Goal: Information Seeking & Learning: Learn about a topic

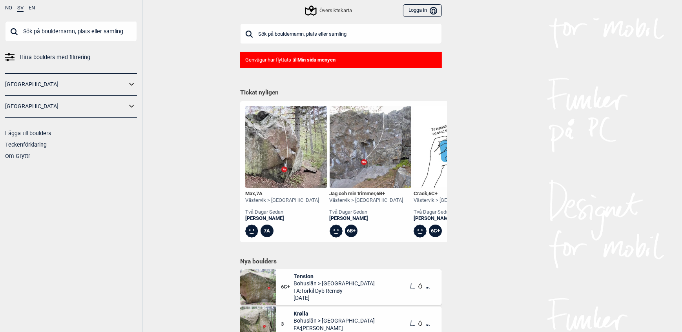
click at [27, 86] on link "[GEOGRAPHIC_DATA]" at bounding box center [66, 84] width 122 height 11
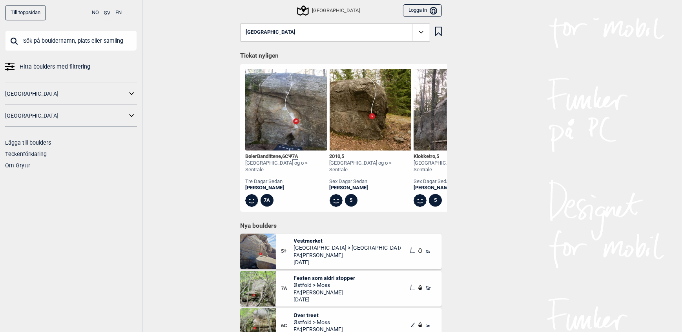
click at [130, 91] on icon at bounding box center [132, 93] width 10 height 11
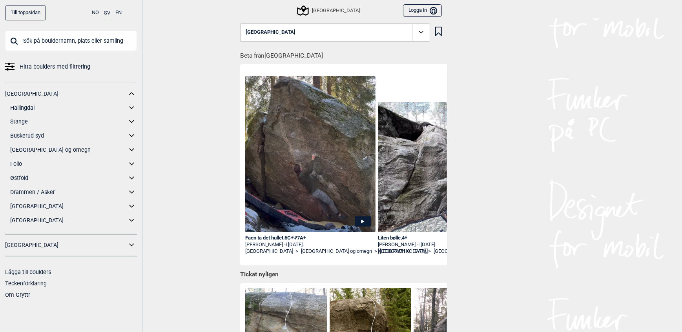
click at [140, 220] on div "Till toppsidan NO SV EN Hitta boulders med filtrering [GEOGRAPHIC_DATA] Halling…" at bounding box center [71, 166] width 143 height 332
click at [133, 221] on icon at bounding box center [131, 220] width 5 height 3
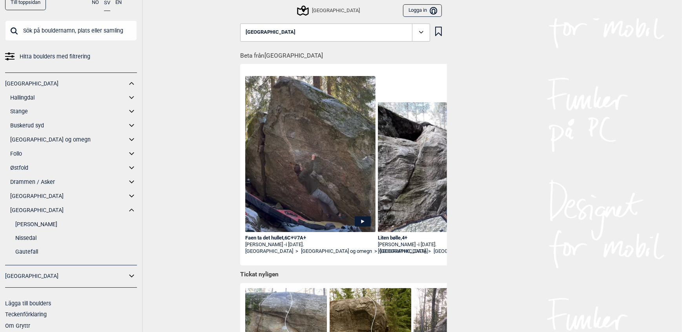
scroll to position [16, 0]
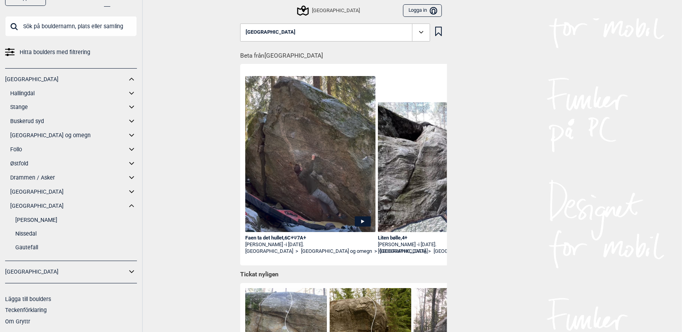
click at [31, 233] on link "Nissedal" at bounding box center [76, 233] width 122 height 11
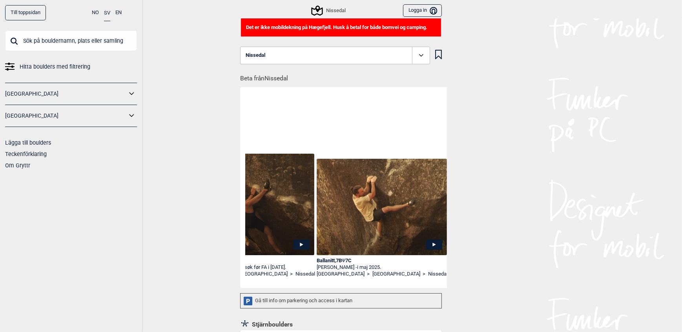
scroll to position [0, 726]
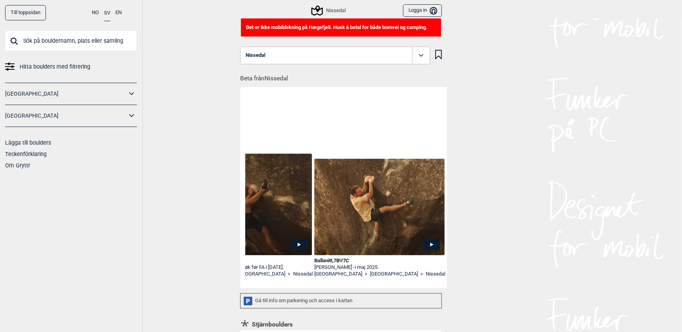
click at [430, 245] on icon at bounding box center [431, 245] width 3 height 4
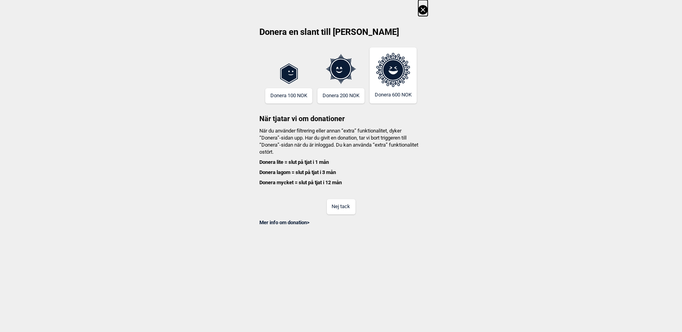
click at [333, 213] on button "Nej tack" at bounding box center [341, 206] width 29 height 15
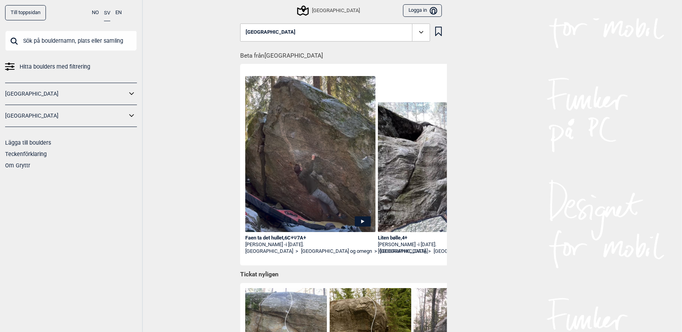
click at [126, 94] on link "[GEOGRAPHIC_DATA]" at bounding box center [66, 93] width 122 height 11
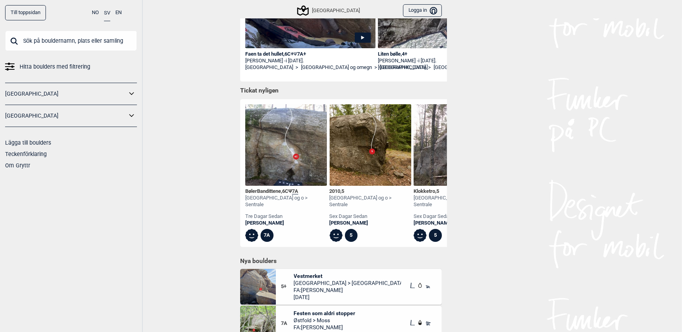
scroll to position [249, 0]
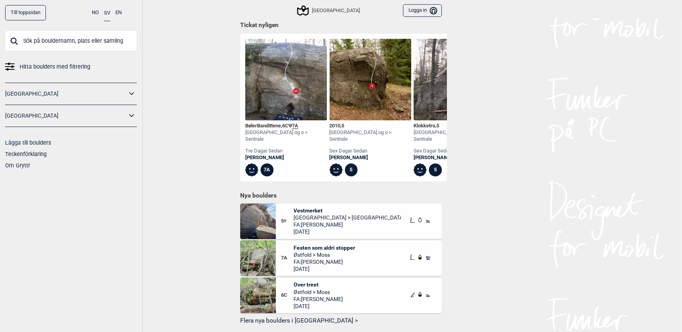
click at [133, 93] on icon at bounding box center [132, 93] width 10 height 11
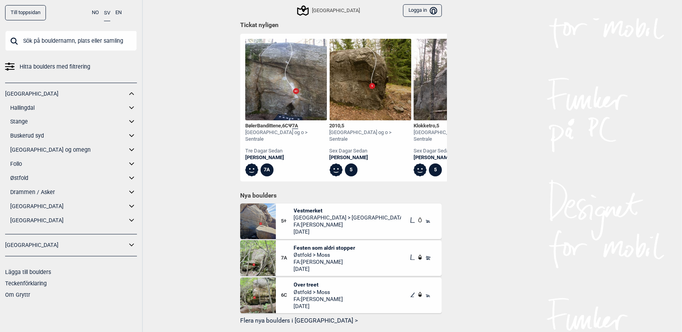
click at [131, 220] on icon at bounding box center [132, 220] width 10 height 11
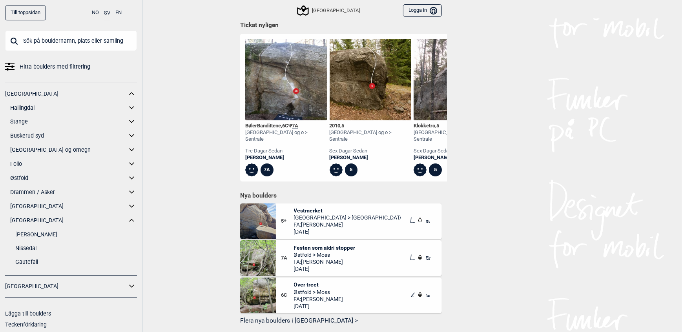
click at [21, 250] on link "Nissedal" at bounding box center [76, 248] width 122 height 11
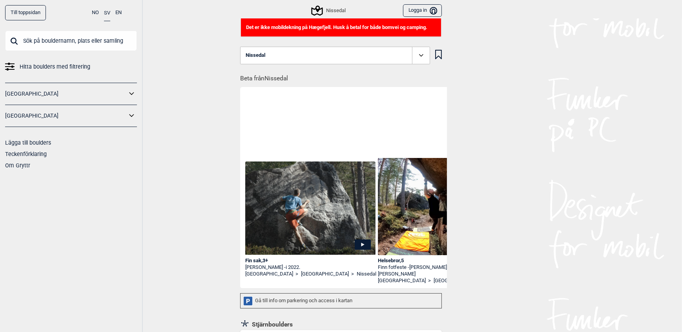
click at [420, 52] on icon at bounding box center [420, 55] width 9 height 9
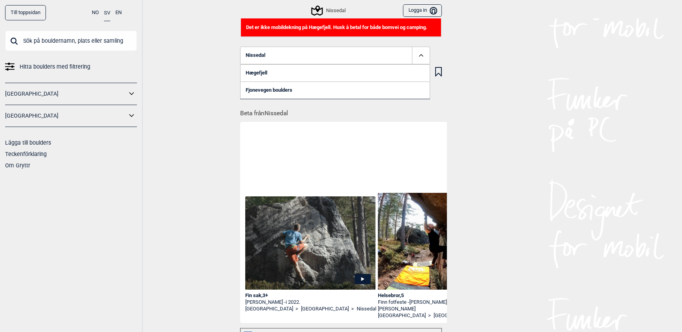
click at [248, 75] on link "Hægefjell" at bounding box center [335, 72] width 190 height 17
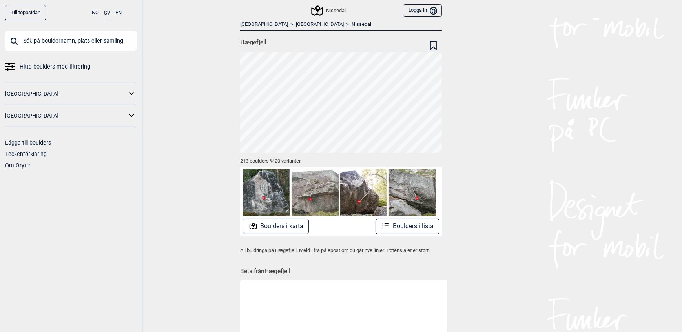
click at [300, 226] on button "Boulders i karta" at bounding box center [276, 226] width 66 height 15
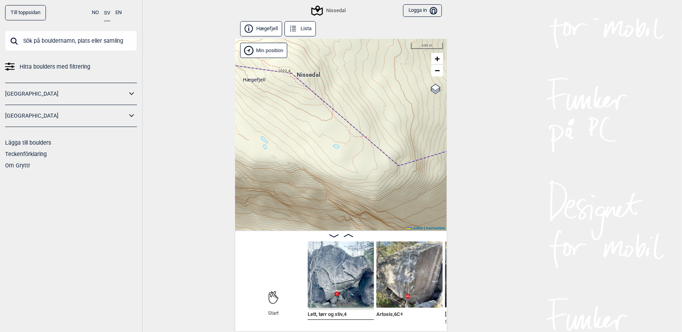
click at [273, 31] on button "Hægefjell" at bounding box center [261, 28] width 42 height 15
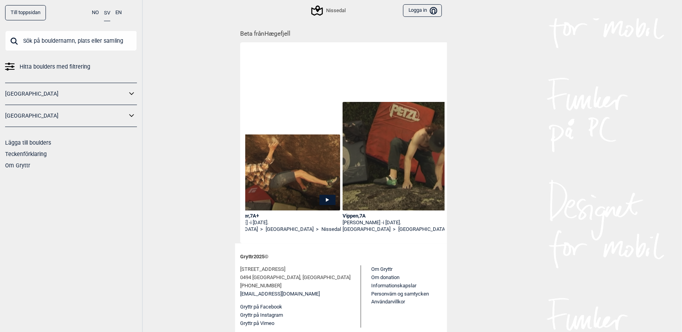
scroll to position [0, 619]
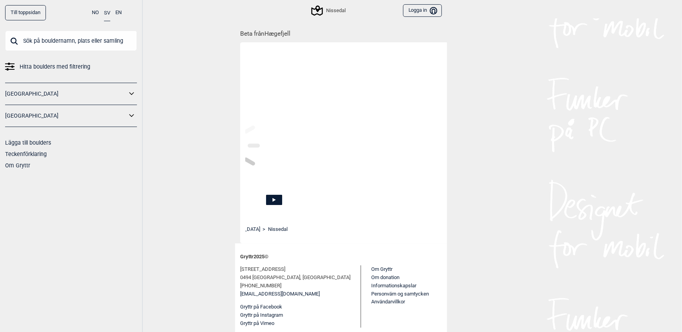
drag, startPoint x: 331, startPoint y: 237, endPoint x: 362, endPoint y: 237, distance: 30.2
click at [362, 237] on div "Smurfene synger , 7A+ [PERSON_NAME] - i [DATE]. [GEOGRAPHIC_DATA] > [GEOGRAPHIC…" at bounding box center [344, 142] width 199 height 194
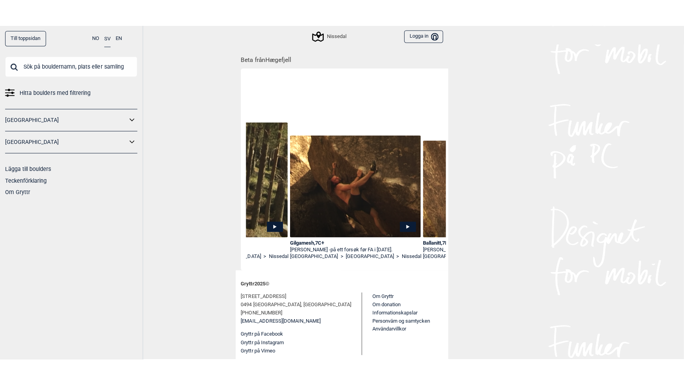
scroll to position [0, 676]
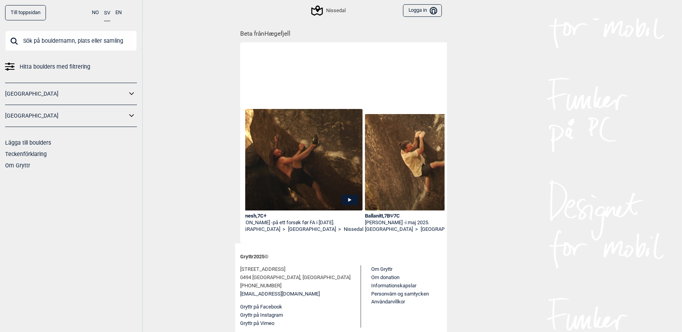
drag, startPoint x: 349, startPoint y: 200, endPoint x: 315, endPoint y: 201, distance: 33.3
click at [315, 201] on img at bounding box center [297, 160] width 130 height 102
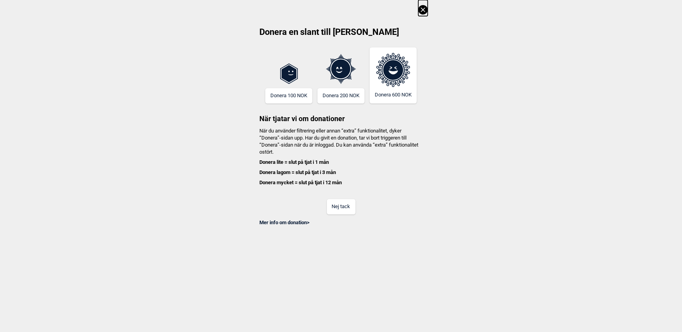
drag, startPoint x: 334, startPoint y: 204, endPoint x: 340, endPoint y: 210, distance: 8.6
click at [308, 196] on div "Nej tack" at bounding box center [340, 201] width 173 height 25
click at [341, 211] on button "Nej tack" at bounding box center [341, 206] width 29 height 15
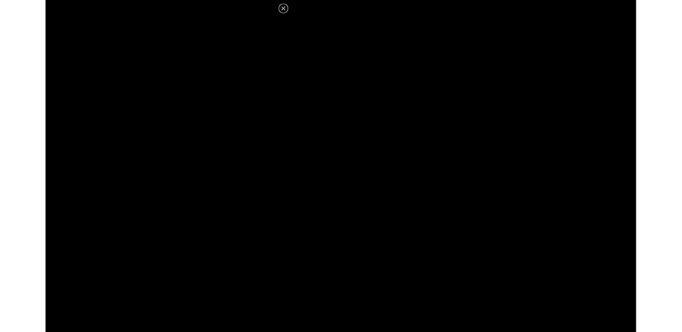
scroll to position [238, 0]
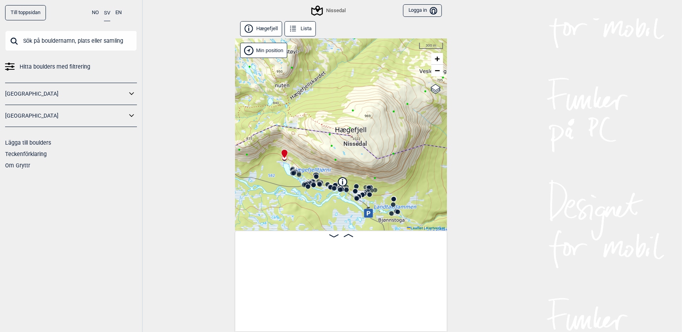
scroll to position [0, 62]
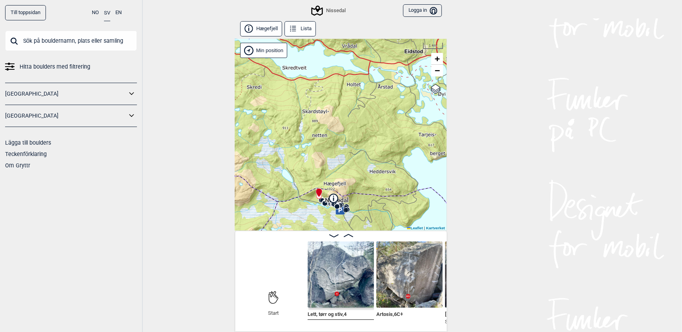
click at [20, 9] on link "Till toppsidan" at bounding box center [25, 12] width 41 height 15
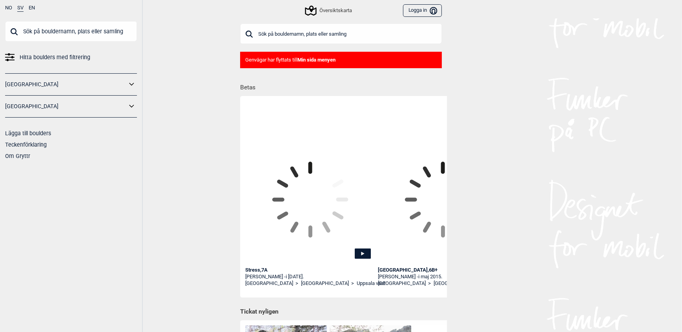
click at [132, 110] on icon at bounding box center [132, 106] width 10 height 11
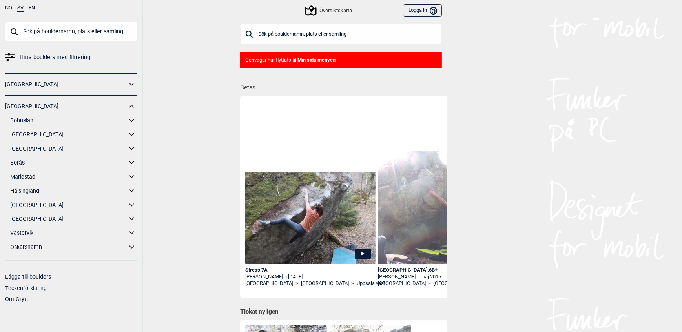
click at [129, 83] on icon at bounding box center [132, 84] width 10 height 11
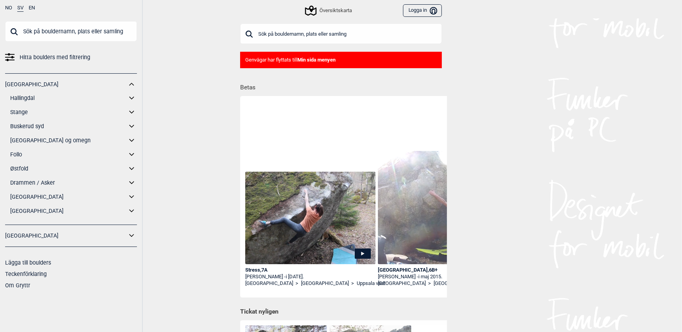
click at [128, 210] on icon at bounding box center [132, 210] width 10 height 11
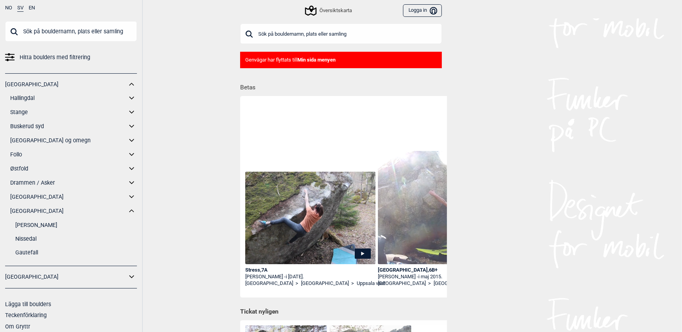
click at [31, 239] on link "Nissedal" at bounding box center [76, 238] width 122 height 11
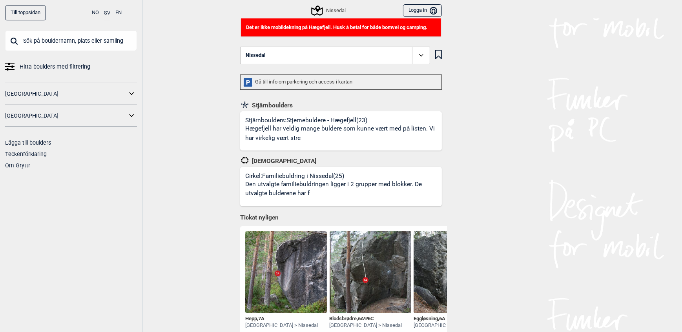
click at [284, 54] on button "Nissedal" at bounding box center [335, 56] width 190 height 18
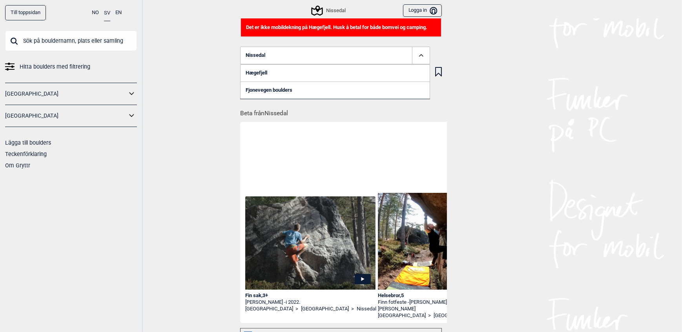
click at [275, 92] on link "Fjonevegen boulders" at bounding box center [335, 90] width 190 height 17
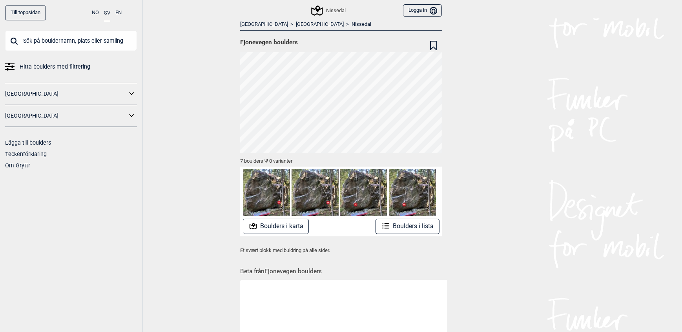
click at [272, 42] on span "Fjonevegen boulders" at bounding box center [269, 42] width 58 height 8
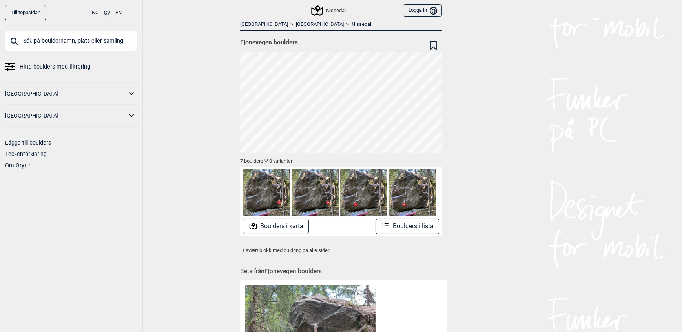
click at [296, 27] on link "[GEOGRAPHIC_DATA]" at bounding box center [320, 24] width 48 height 7
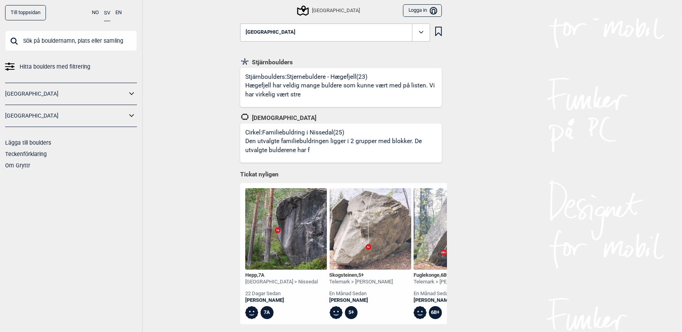
click at [416, 29] on icon at bounding box center [420, 32] width 9 height 9
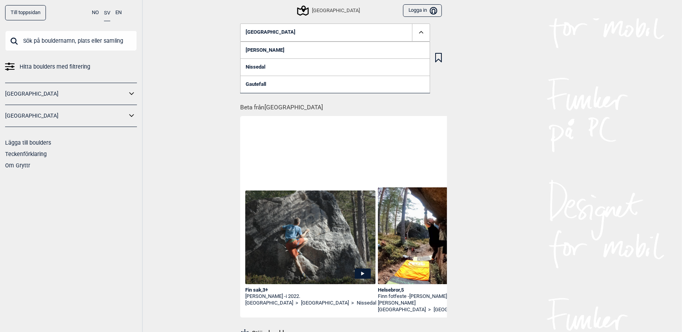
click at [260, 67] on link "Nissedal" at bounding box center [335, 66] width 190 height 17
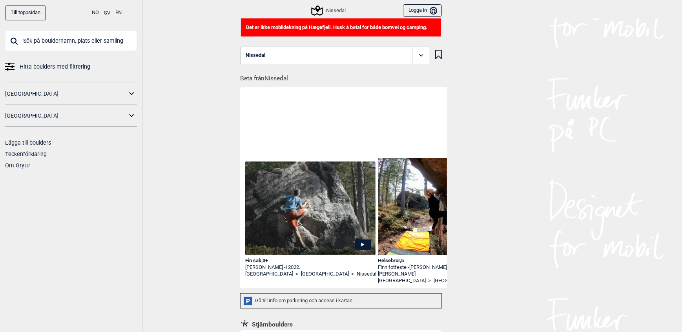
click at [417, 59] on icon at bounding box center [420, 55] width 9 height 9
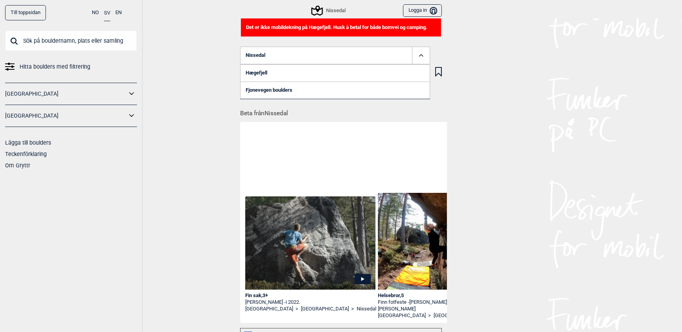
click at [252, 75] on link "Hægefjell" at bounding box center [335, 72] width 190 height 17
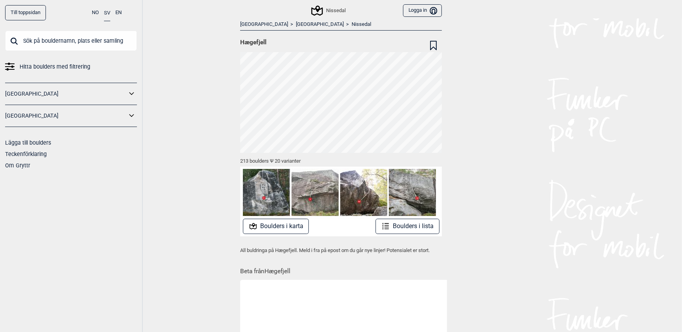
click at [430, 42] on icon at bounding box center [433, 45] width 7 height 9
